Goal: Information Seeking & Learning: Learn about a topic

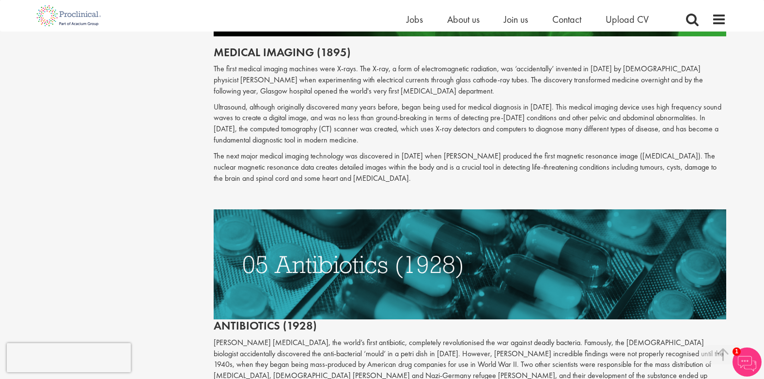
scroll to position [1453, 0]
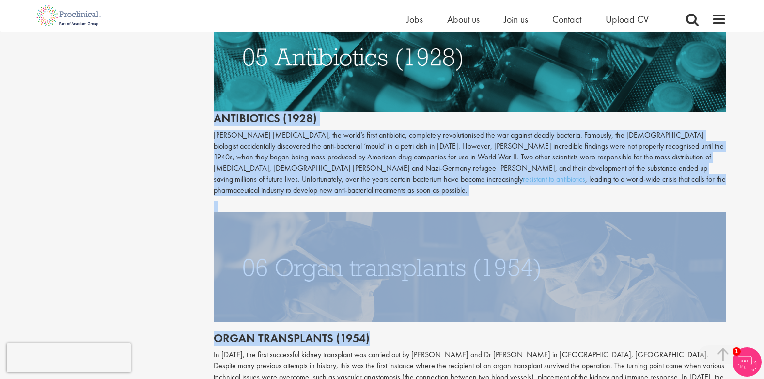
drag, startPoint x: 216, startPoint y: 106, endPoint x: 436, endPoint y: 325, distance: 310.6
click at [436, 325] on div "The first medical imaging machines were X-rays. The X-ray, a form of electromag…" at bounding box center [470, 135] width 512 height 559
click at [389, 133] on p "[PERSON_NAME] [MEDICAL_DATA], the world’s first antibiotic, completely revoluti…" at bounding box center [470, 163] width 512 height 66
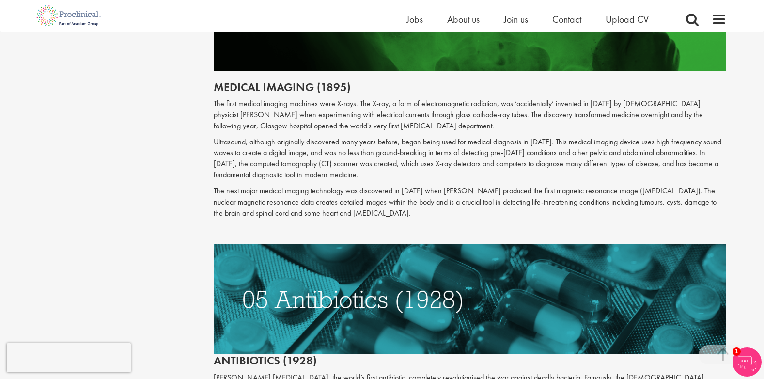
click at [419, 150] on p "Ultrasound, although originally discovered many years before, began being used …" at bounding box center [470, 159] width 512 height 44
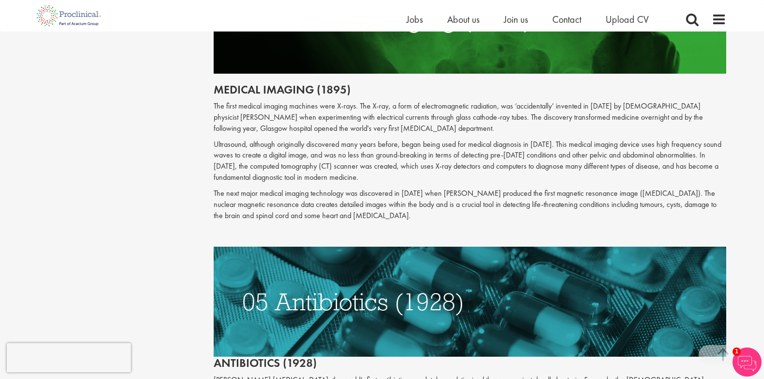
scroll to position [1307, 0]
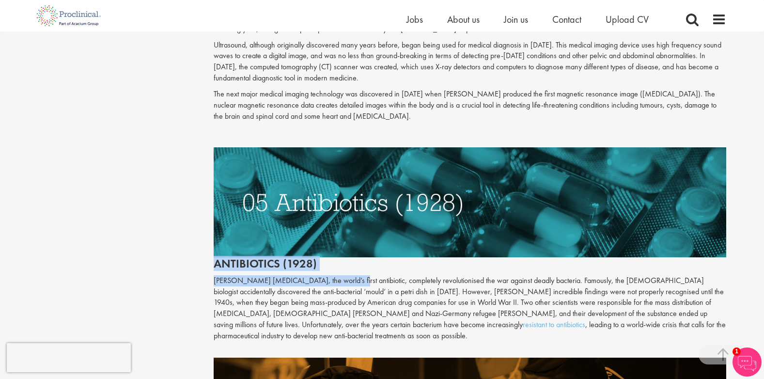
drag, startPoint x: 215, startPoint y: 253, endPoint x: 340, endPoint y: 260, distance: 125.6
click at [340, 260] on div "The first medical imaging machines were X-rays. The X-ray, a form of electromag…" at bounding box center [470, 280] width 512 height 559
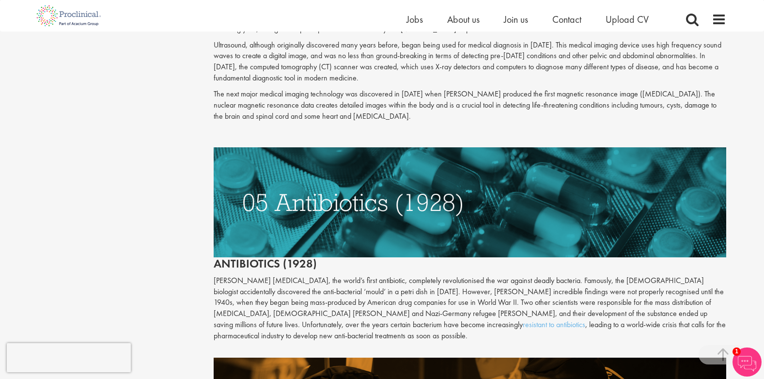
click at [443, 296] on p "[PERSON_NAME] [MEDICAL_DATA], the world’s first antibiotic, completely revoluti…" at bounding box center [470, 308] width 512 height 66
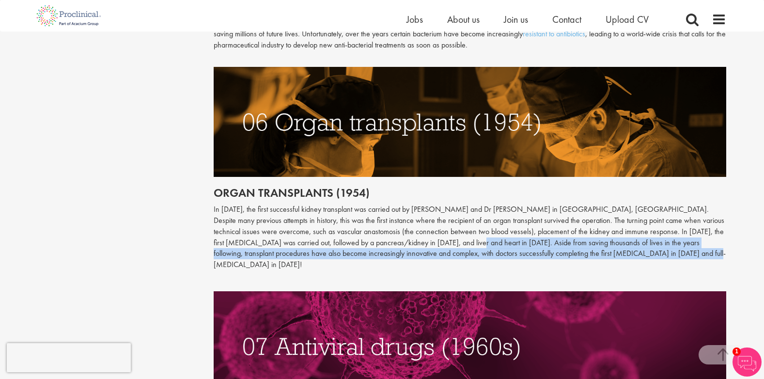
drag, startPoint x: 424, startPoint y: 230, endPoint x: 627, endPoint y: 247, distance: 203.6
click at [627, 247] on p "In [DATE], the first successful kidney transplant was carried out by [PERSON_NA…" at bounding box center [470, 237] width 512 height 66
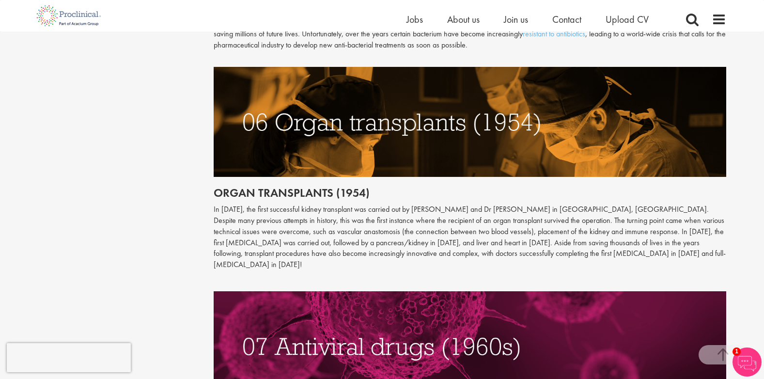
drag, startPoint x: 627, startPoint y: 247, endPoint x: 728, endPoint y: 255, distance: 102.0
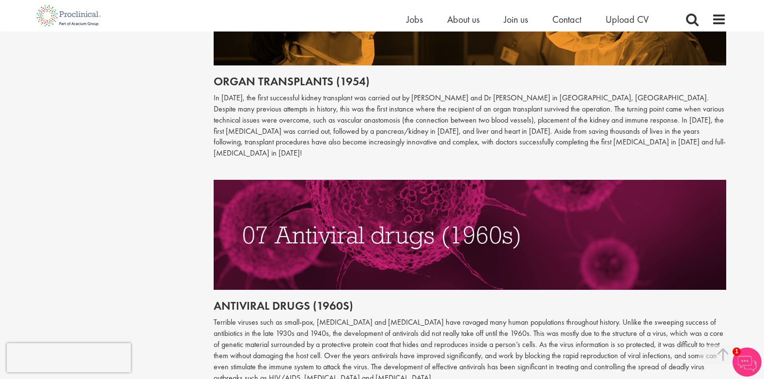
scroll to position [1792, 0]
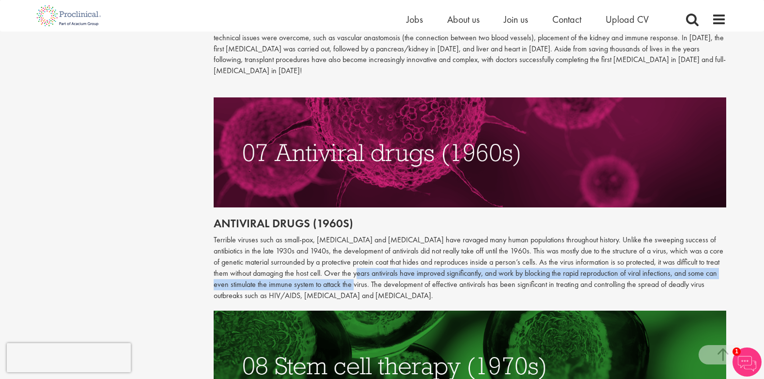
drag, startPoint x: 338, startPoint y: 265, endPoint x: 334, endPoint y: 268, distance: 5.1
click at [334, 268] on p "Terrible viruses such as small-pox, [MEDICAL_DATA] and [MEDICAL_DATA] have rava…" at bounding box center [470, 267] width 512 height 66
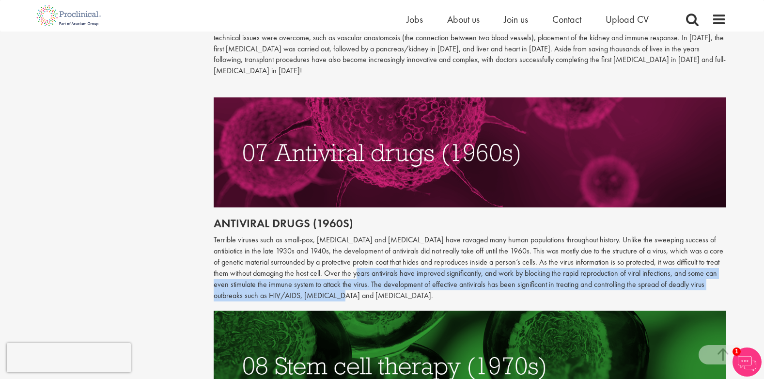
click at [335, 268] on p "Terrible viruses such as small-pox, [MEDICAL_DATA] and [MEDICAL_DATA] have rava…" at bounding box center [470, 267] width 512 height 66
drag, startPoint x: 335, startPoint y: 268, endPoint x: 328, endPoint y: 265, distance: 6.7
click at [329, 265] on p "Terrible viruses such as small-pox, [MEDICAL_DATA] and [MEDICAL_DATA] have rava…" at bounding box center [470, 267] width 512 height 66
click at [327, 264] on p "Terrible viruses such as small-pox, [MEDICAL_DATA] and [MEDICAL_DATA] have rava…" at bounding box center [470, 267] width 512 height 66
drag, startPoint x: 328, startPoint y: 261, endPoint x: 331, endPoint y: 265, distance: 5.0
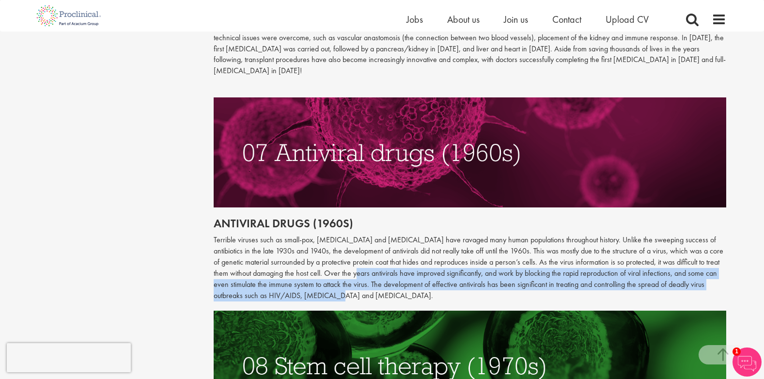
click at [329, 262] on p "Terrible viruses such as small-pox, [MEDICAL_DATA] and [MEDICAL_DATA] have rava…" at bounding box center [470, 267] width 512 height 66
click at [332, 270] on p "Terrible viruses such as small-pox, [MEDICAL_DATA] and [MEDICAL_DATA] have rava…" at bounding box center [470, 267] width 512 height 66
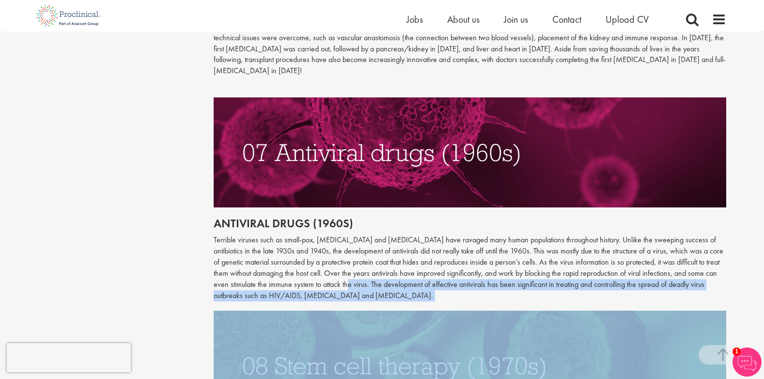
drag, startPoint x: 329, startPoint y: 262, endPoint x: 329, endPoint y: 280, distance: 17.9
click at [612, 310] on img at bounding box center [470, 365] width 512 height 110
click at [285, 274] on p "Terrible viruses such as small-pox, [MEDICAL_DATA] and [MEDICAL_DATA] have rava…" at bounding box center [470, 267] width 512 height 66
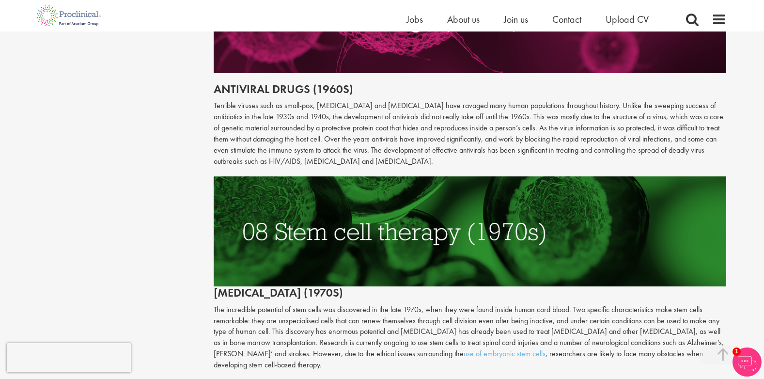
scroll to position [2082, 0]
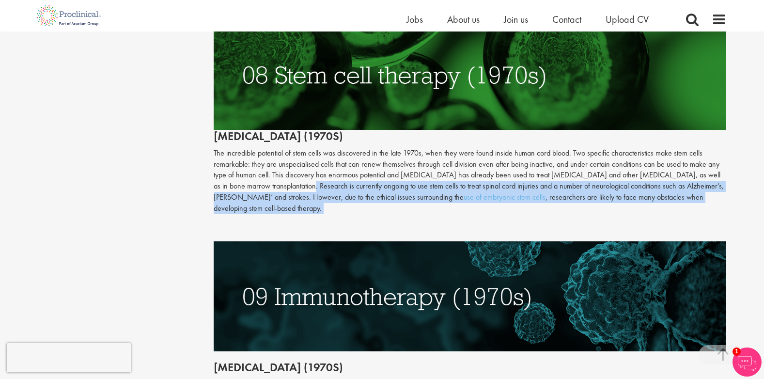
drag, startPoint x: 285, startPoint y: 163, endPoint x: 288, endPoint y: 214, distance: 51.4
click at [288, 214] on div "Antiviral drugs (1960s) Terrible viruses such as small-pox, [MEDICAL_DATA] and …" at bounding box center [470, 246] width 512 height 910
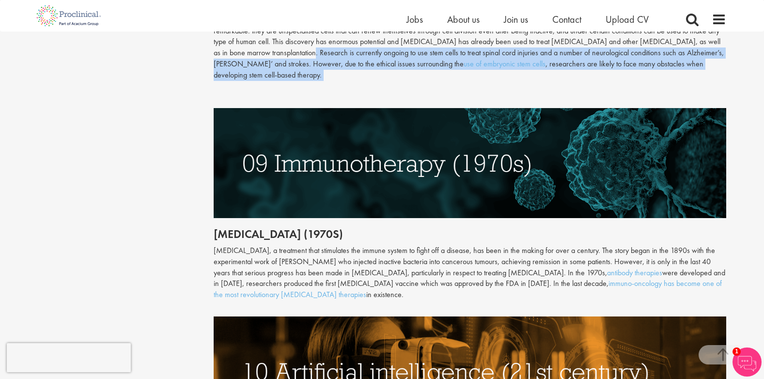
scroll to position [2324, 0]
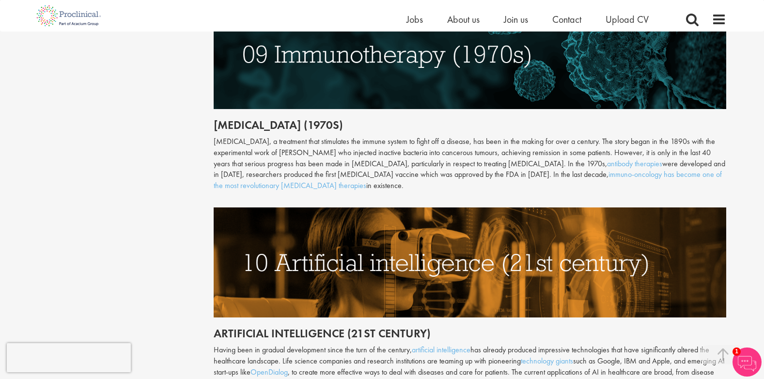
click at [422, 157] on div "[MEDICAL_DATA], a treatment that stimulates the immune system to fight off a di…" at bounding box center [470, 163] width 512 height 55
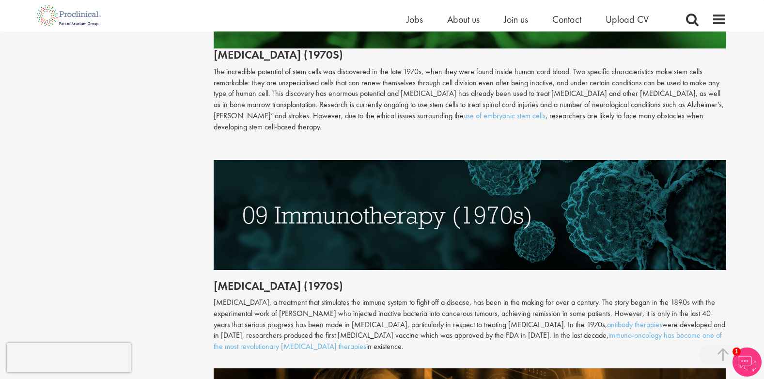
scroll to position [2179, 0]
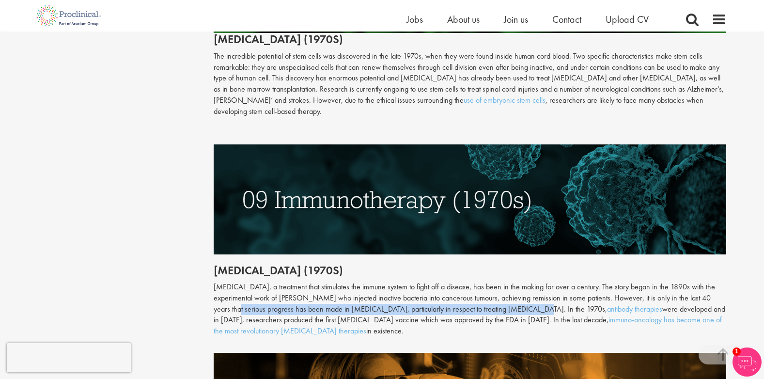
drag, startPoint x: 222, startPoint y: 287, endPoint x: 509, endPoint y: 286, distance: 287.6
click at [509, 286] on div "[MEDICAL_DATA], a treatment that stimulates the immune system to fight off a di…" at bounding box center [470, 308] width 512 height 55
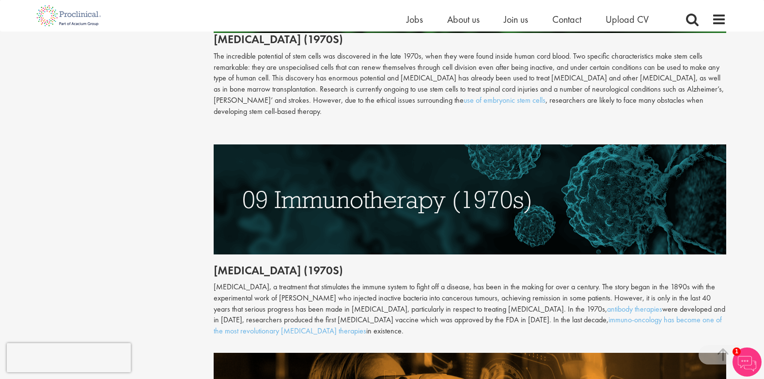
drag, startPoint x: 509, startPoint y: 286, endPoint x: 445, endPoint y: 303, distance: 66.9
click at [445, 303] on div "[MEDICAL_DATA], a treatment that stimulates the immune system to fight off a di…" at bounding box center [470, 308] width 512 height 55
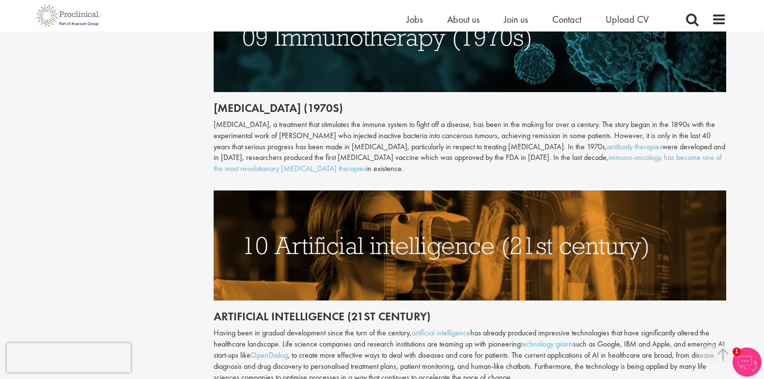
scroll to position [2324, 0]
